Goal: Task Accomplishment & Management: Use online tool/utility

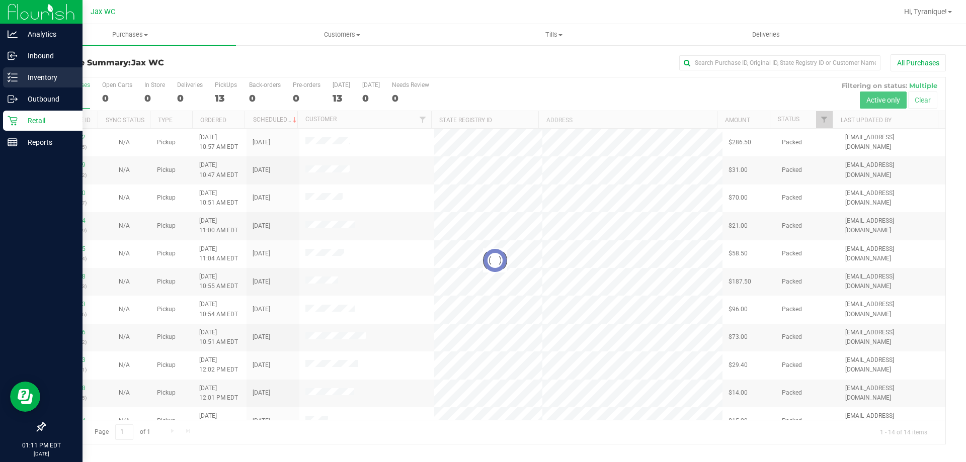
click at [36, 81] on p "Inventory" at bounding box center [48, 77] width 60 height 12
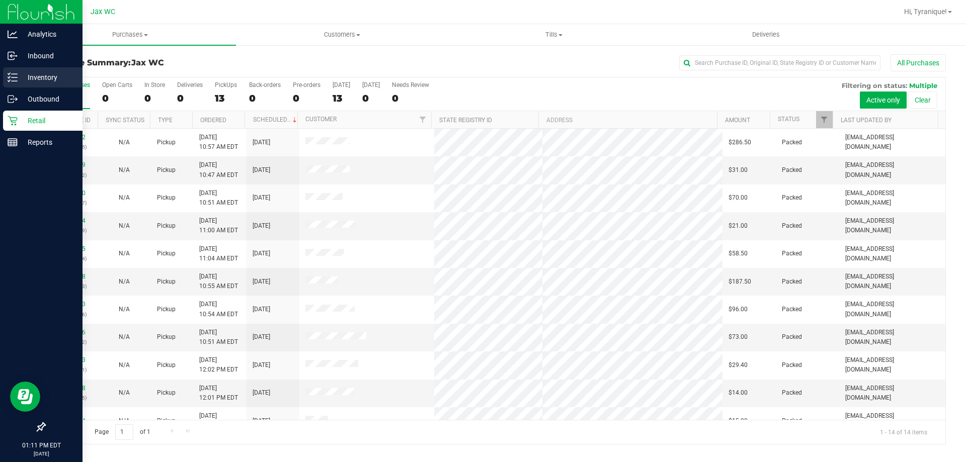
click at [20, 81] on p "Inventory" at bounding box center [48, 77] width 60 height 12
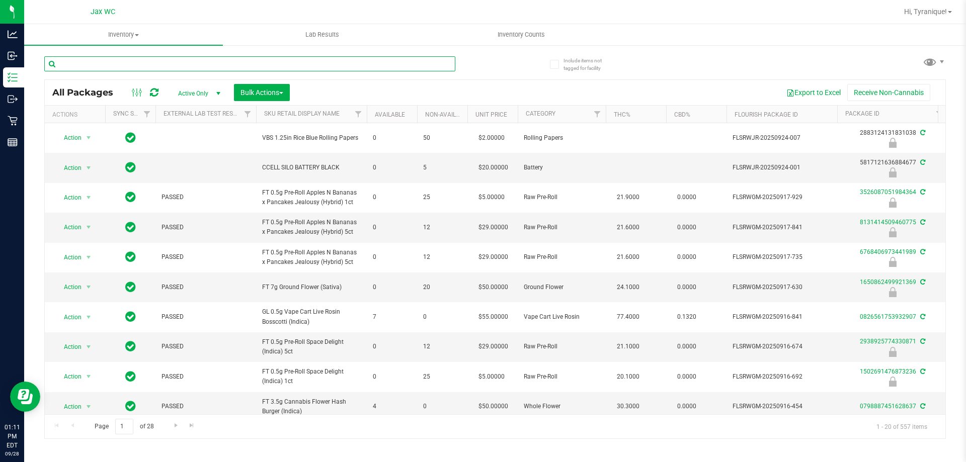
click at [216, 63] on input "text" at bounding box center [249, 63] width 411 height 15
type input "3767779044807879"
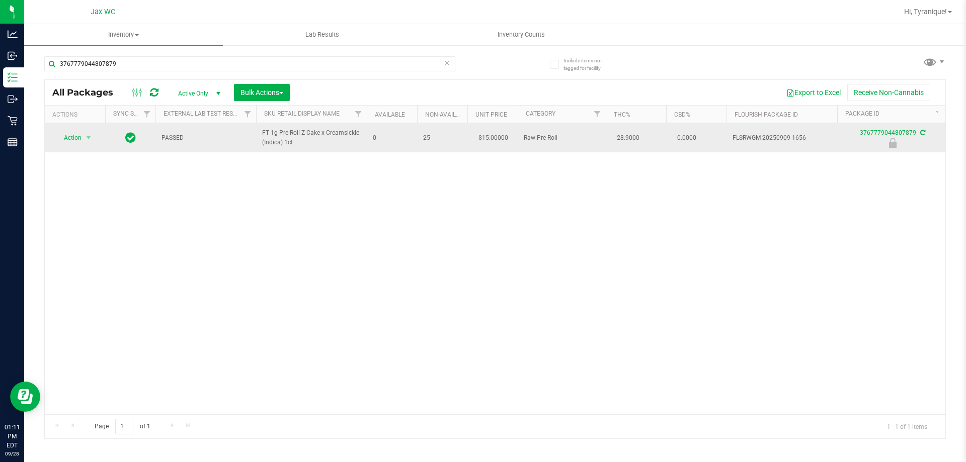
click at [88, 133] on span "select" at bounding box center [88, 138] width 13 height 14
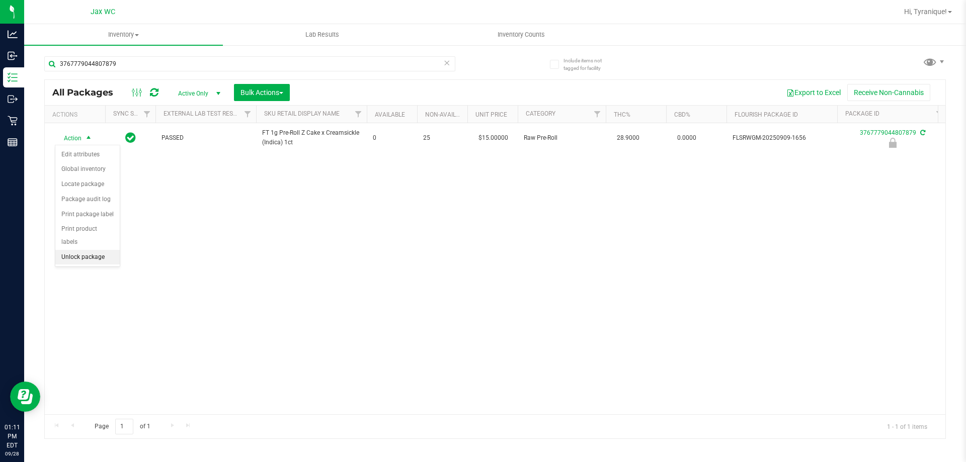
click at [105, 250] on li "Unlock package" at bounding box center [87, 257] width 64 height 15
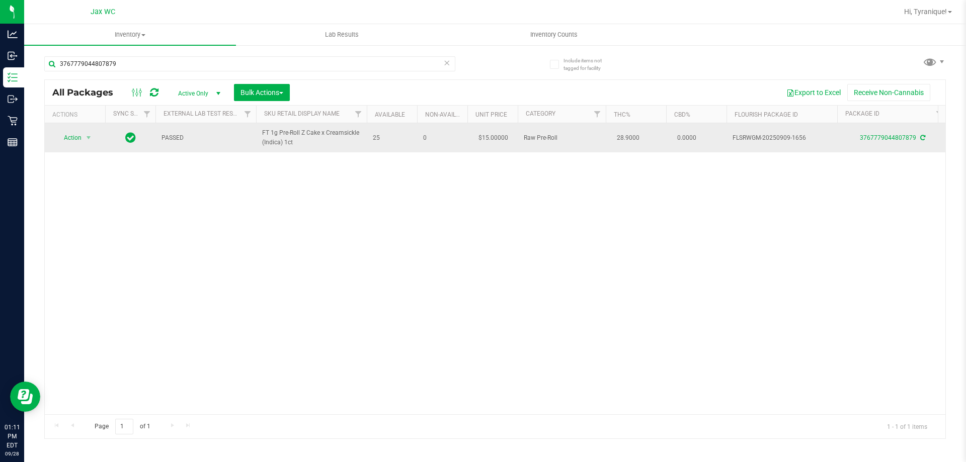
click at [67, 131] on td "Action Action Adjust qty Create package Edit attributes Global inventory Locate…" at bounding box center [75, 137] width 60 height 29
click at [68, 134] on span "Action" at bounding box center [68, 138] width 27 height 14
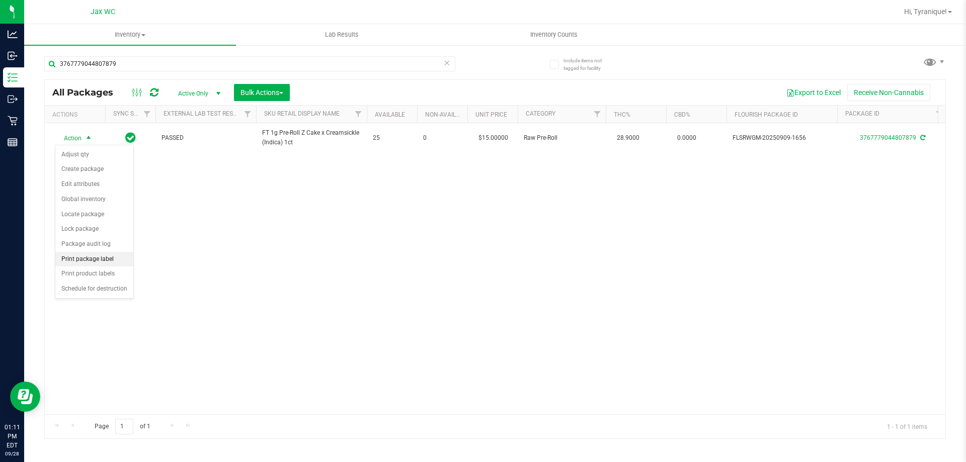
click at [115, 261] on li "Print package label" at bounding box center [94, 259] width 78 height 15
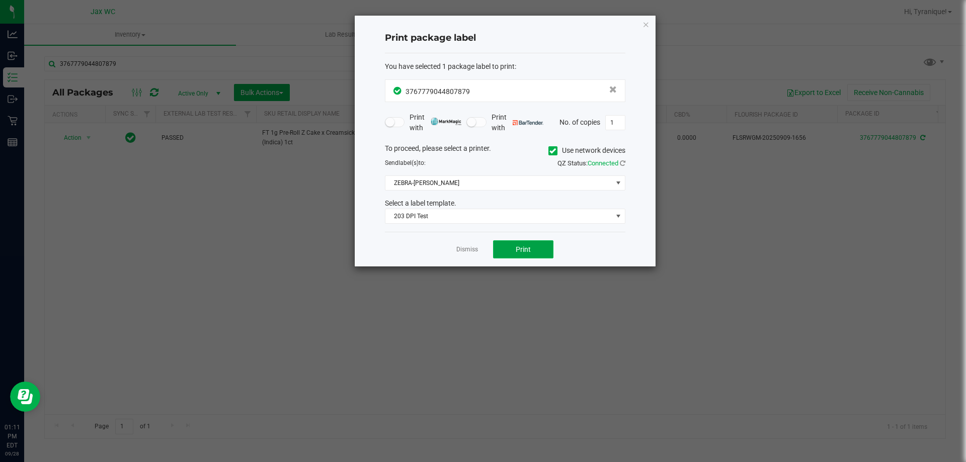
click at [532, 243] on button "Print" at bounding box center [523, 249] width 60 height 18
click at [946, 146] on ngb-modal-window "Print package label You have selected 1 package label to print : 37677790448078…" at bounding box center [486, 231] width 973 height 462
click at [457, 244] on app-cancel-button "Dismiss" at bounding box center [467, 249] width 22 height 11
click at [469, 250] on link "Dismiss" at bounding box center [467, 249] width 22 height 9
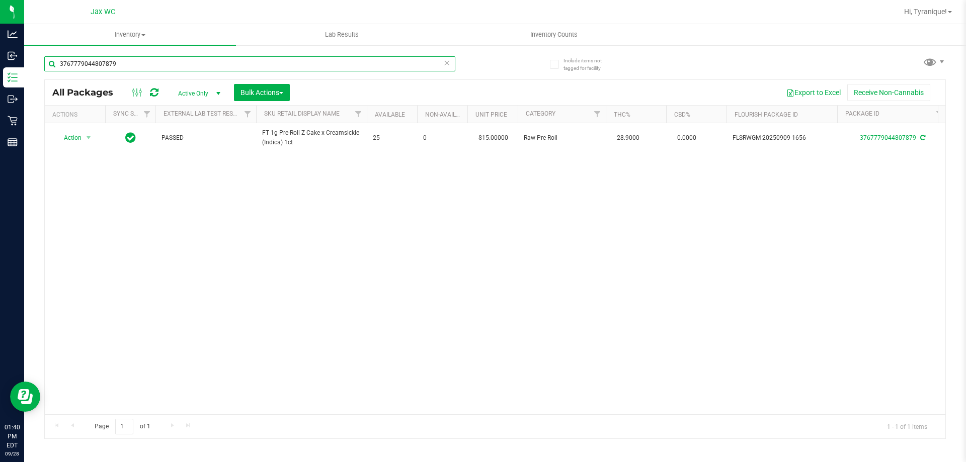
drag, startPoint x: 117, startPoint y: 65, endPoint x: 132, endPoint y: 71, distance: 16.4
click at [132, 71] on div "3767779044807879" at bounding box center [249, 67] width 411 height 23
click at [897, 8] on div "Hi, Tyranique!" at bounding box center [928, 12] width 63 height 20
click at [919, 10] on span "Hi, Tyranique!" at bounding box center [925, 12] width 43 height 8
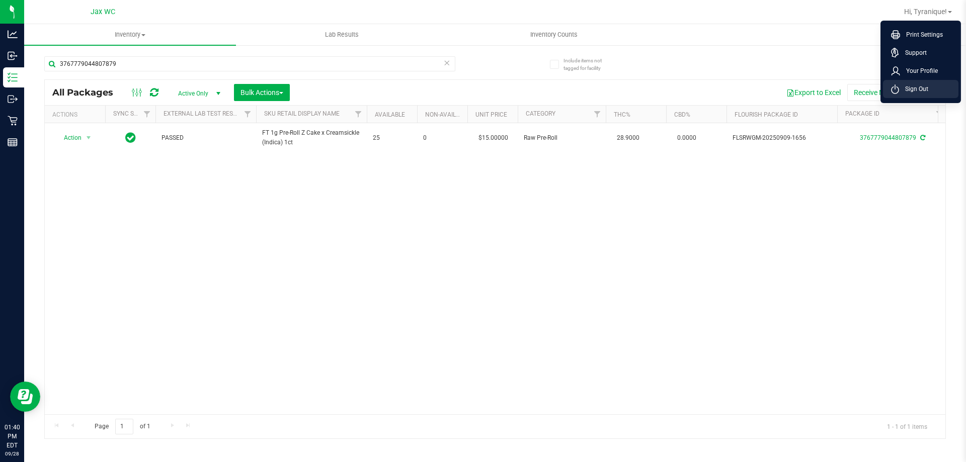
click at [915, 90] on span "Sign Out" at bounding box center [913, 89] width 29 height 10
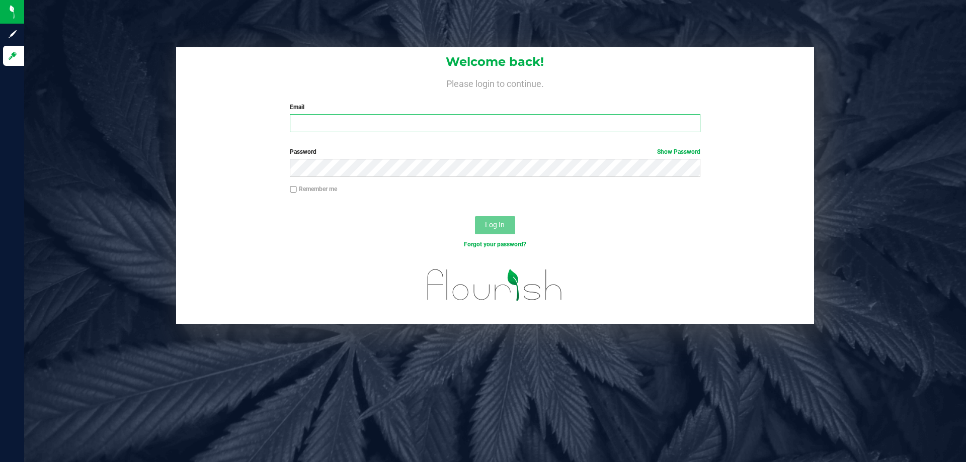
click at [347, 120] on input "Email" at bounding box center [495, 123] width 410 height 18
type input "[EMAIL_ADDRESS][DOMAIN_NAME]"
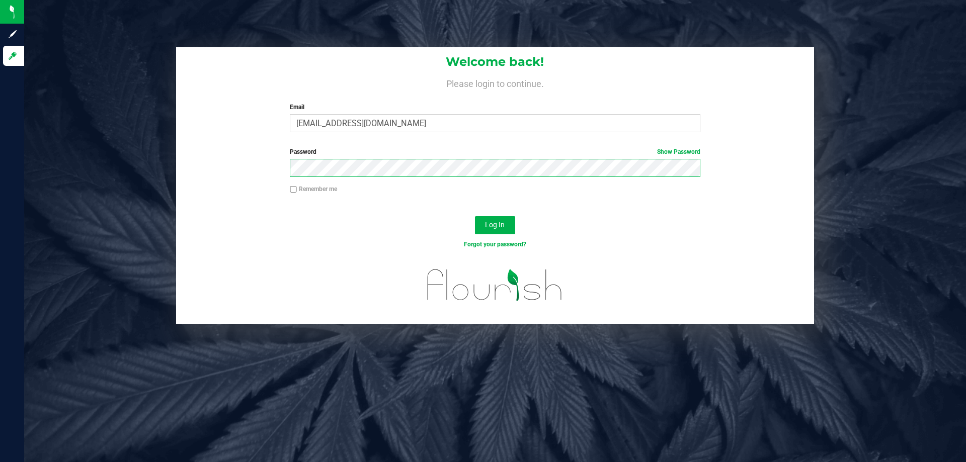
click at [475, 216] on button "Log In" at bounding box center [495, 225] width 40 height 18
